Goal: Information Seeking & Learning: Learn about a topic

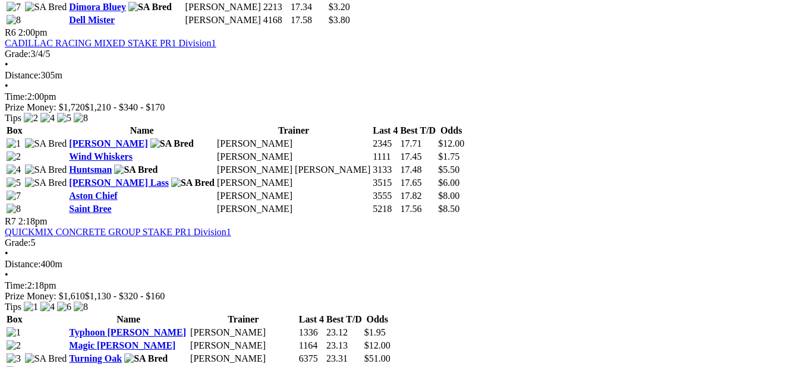
scroll to position [1545, 0]
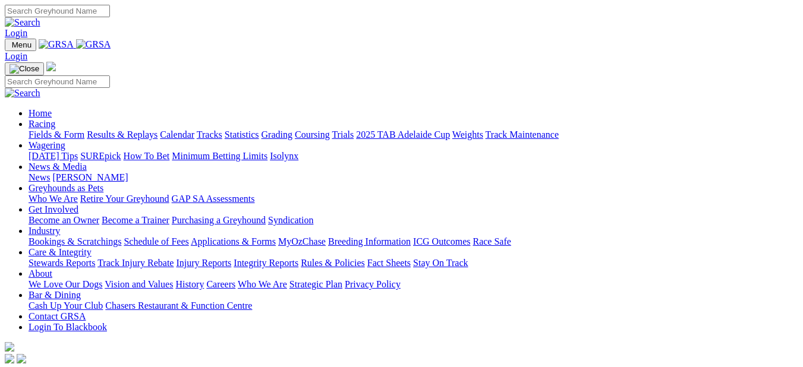
scroll to position [475, 0]
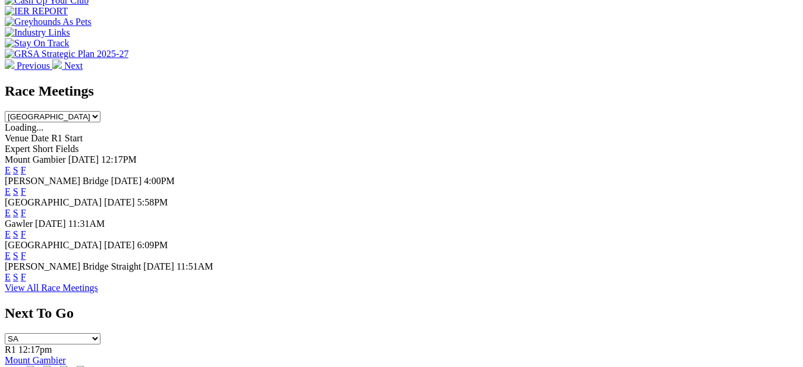
click at [26, 187] on link "F" at bounding box center [23, 192] width 5 height 10
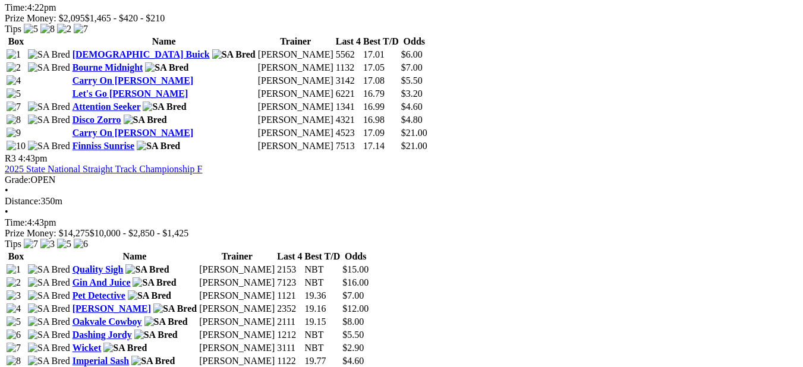
scroll to position [891, 0]
